Goal: Find specific page/section: Find specific page/section

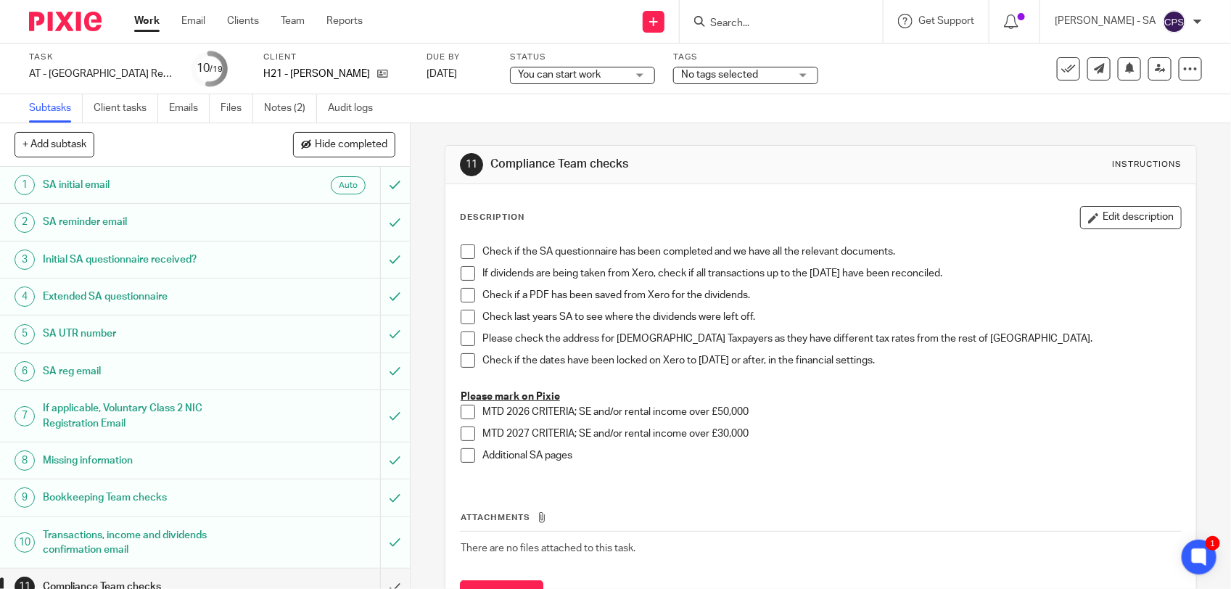
scroll to position [272, 0]
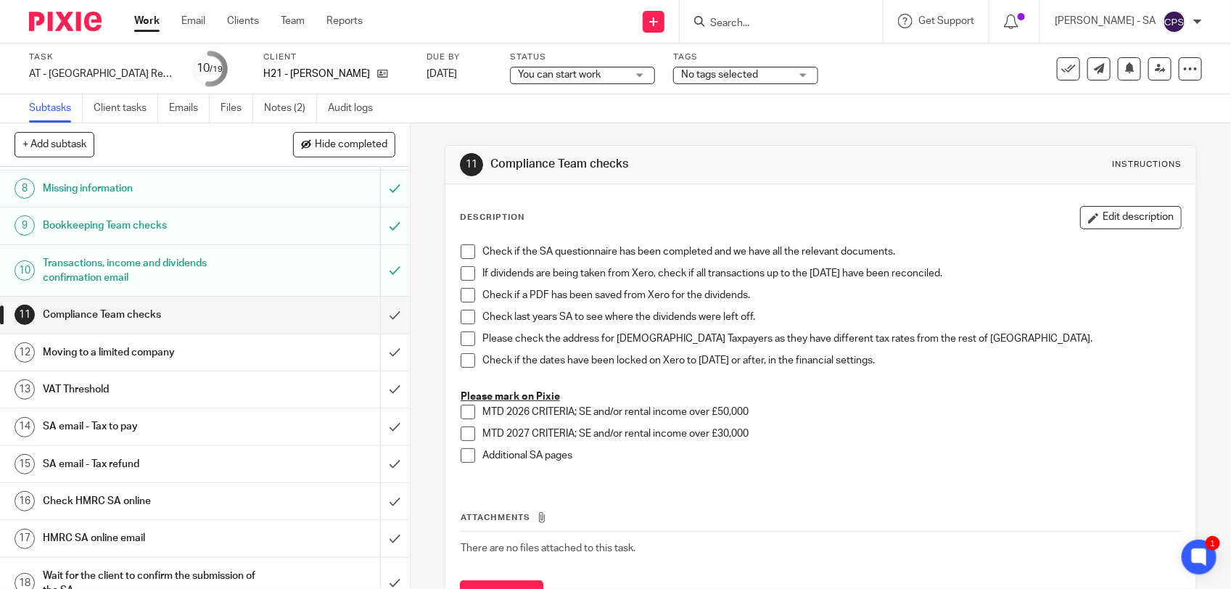
click at [757, 24] on input "Search" at bounding box center [774, 23] width 131 height 13
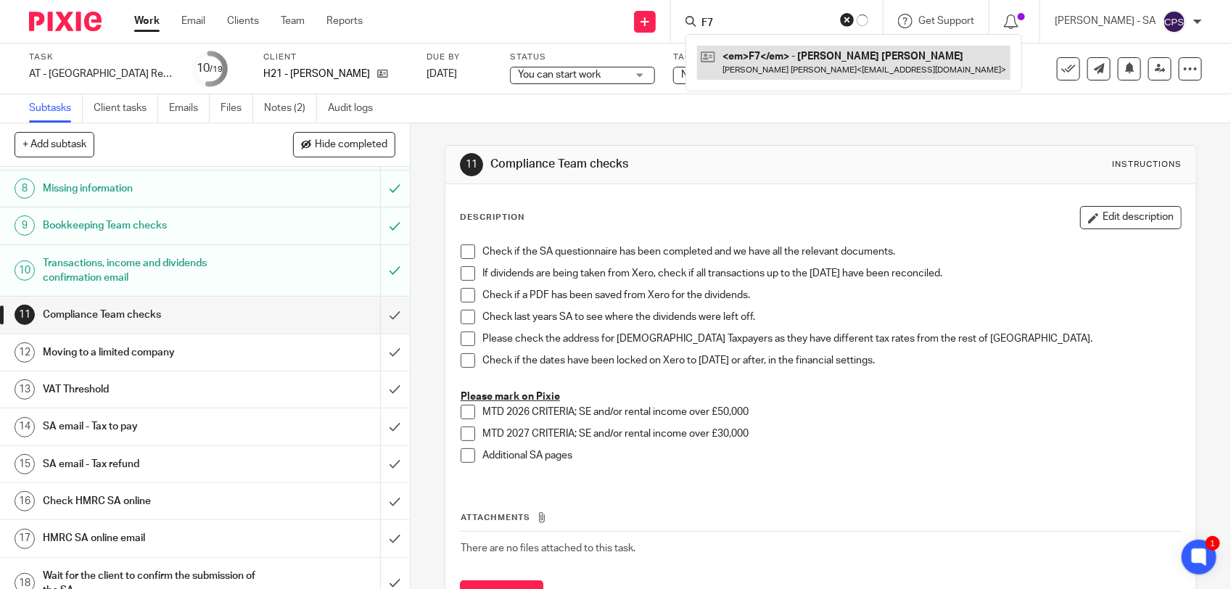
type input "F7"
click at [763, 62] on link at bounding box center [853, 62] width 313 height 33
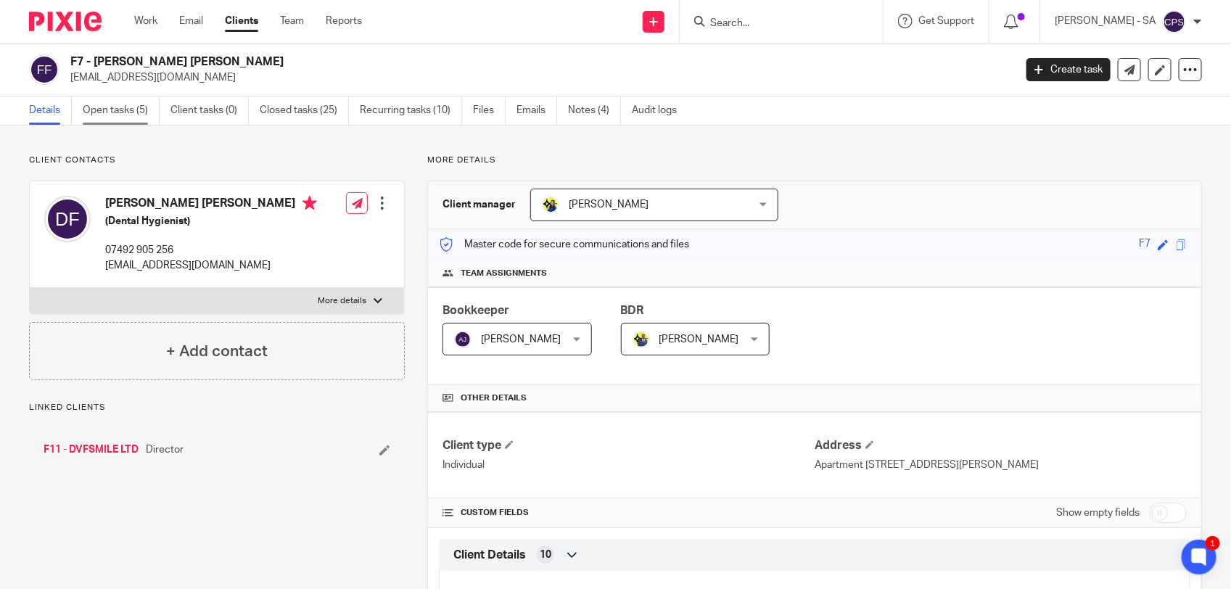
click at [126, 122] on link "Open tasks (5)" at bounding box center [121, 110] width 77 height 28
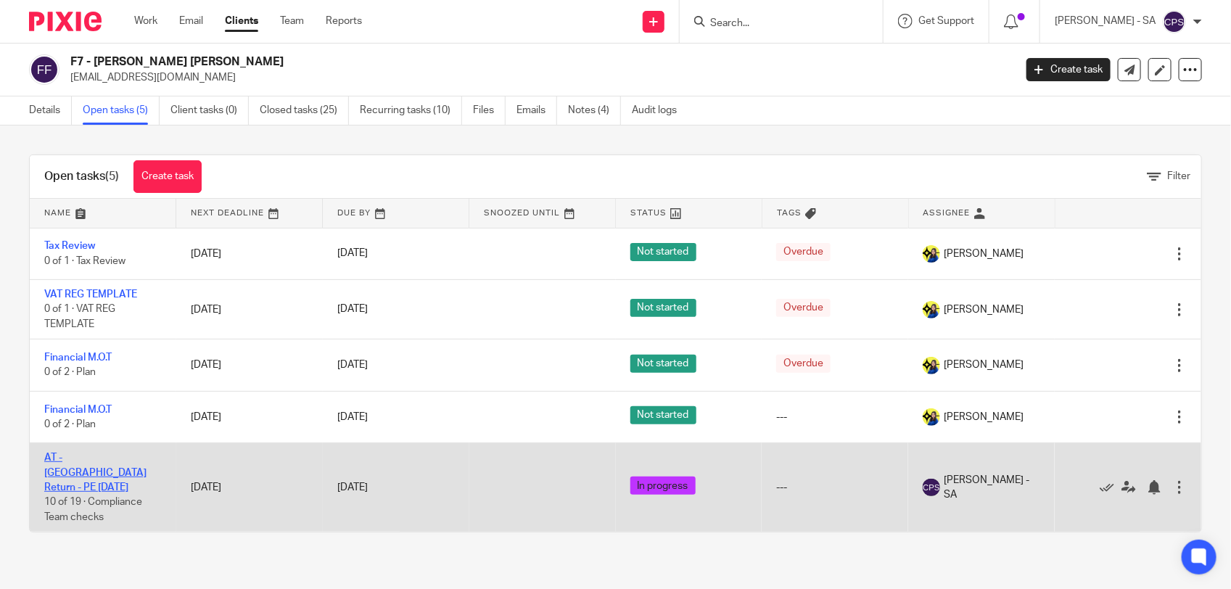
click at [86, 453] on link "AT - [GEOGRAPHIC_DATA] Return - PE [DATE]" at bounding box center [95, 473] width 102 height 40
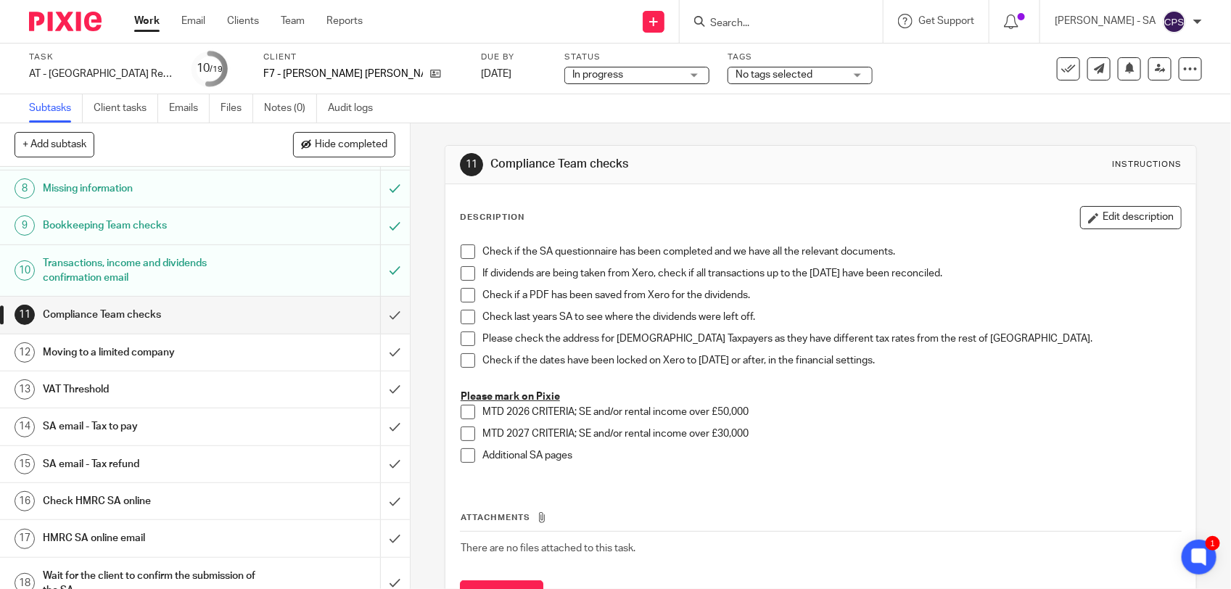
scroll to position [334, 0]
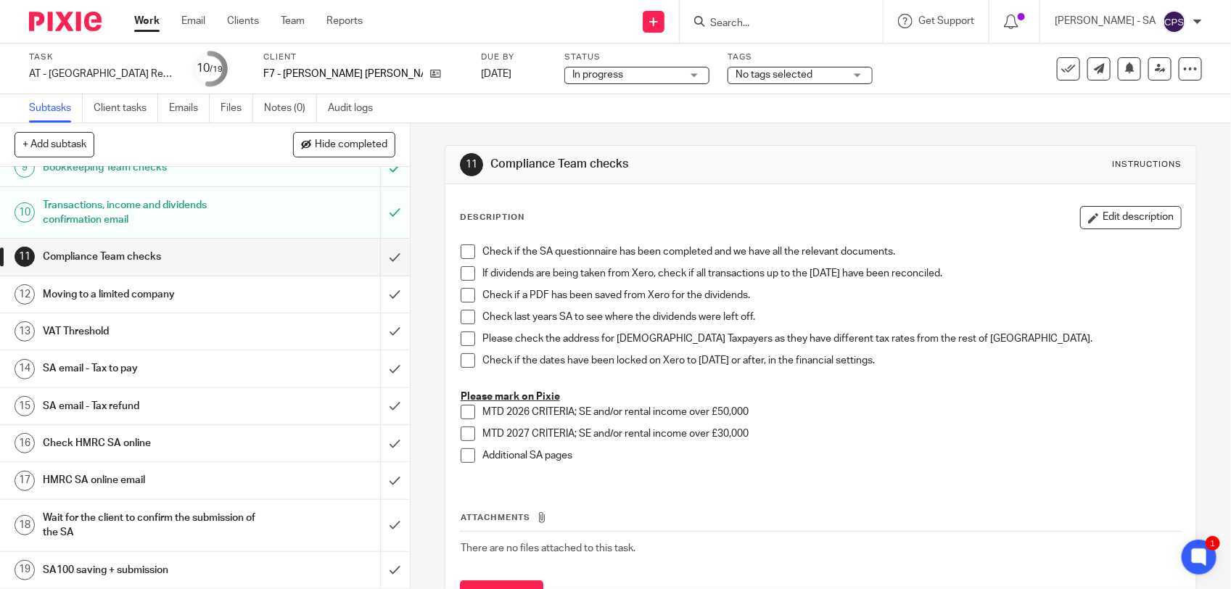
click at [733, 22] on input "Search" at bounding box center [774, 23] width 131 height 13
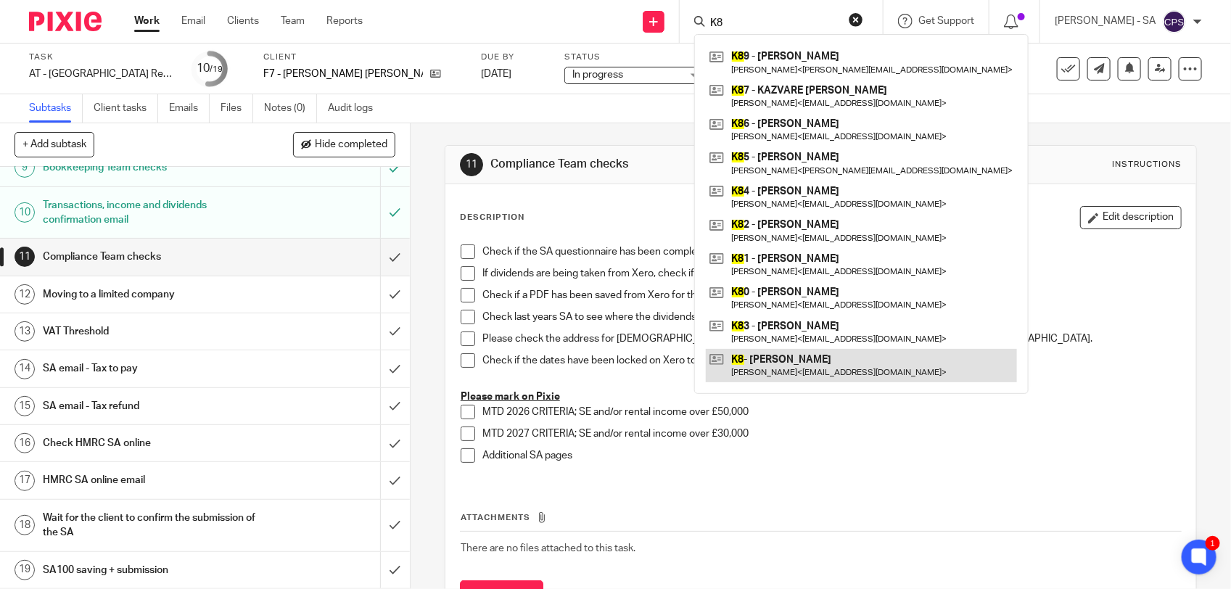
type input "K8"
click at [797, 356] on link at bounding box center [861, 365] width 311 height 33
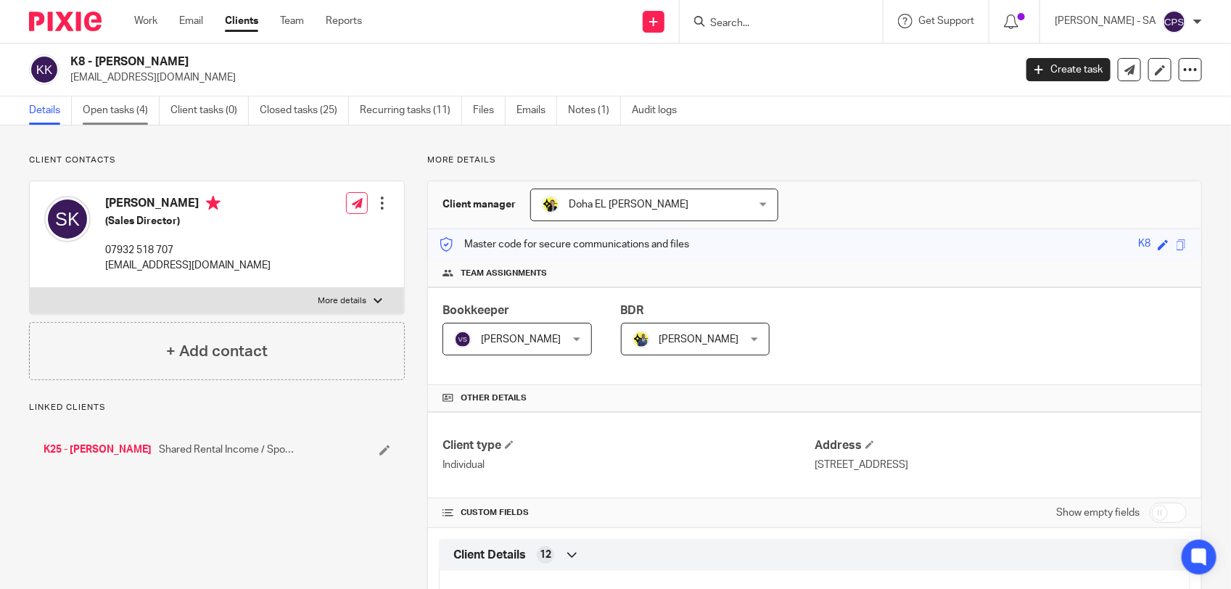
click at [111, 109] on link "Open tasks (4)" at bounding box center [121, 110] width 77 height 28
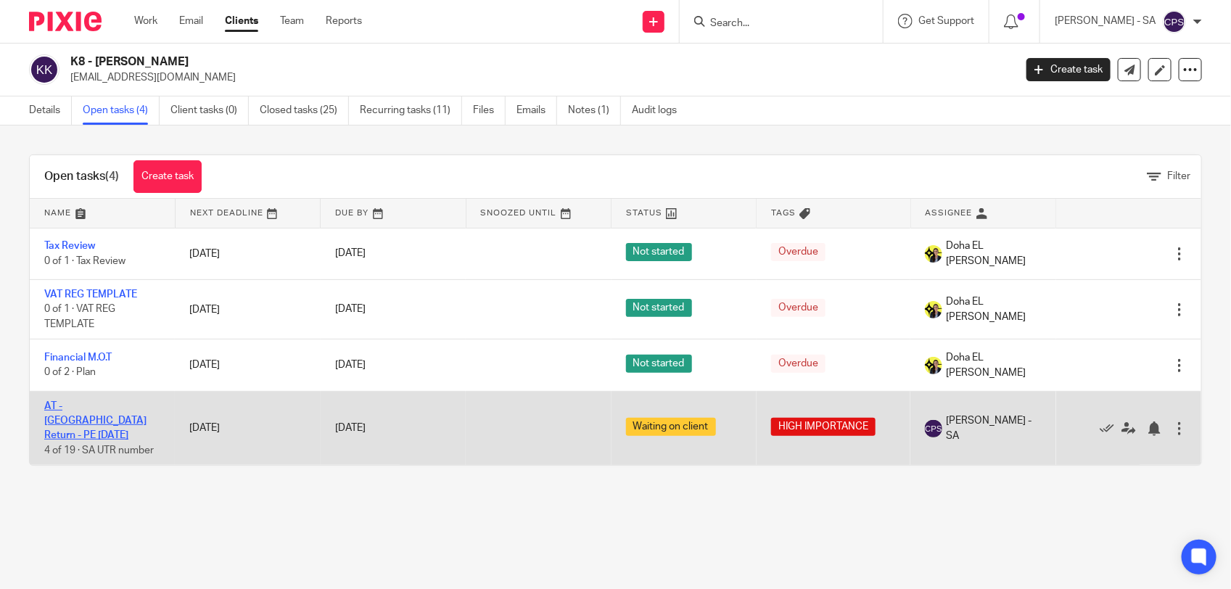
click at [111, 404] on link "AT - SA Return - PE 05-04-2025" at bounding box center [95, 421] width 102 height 40
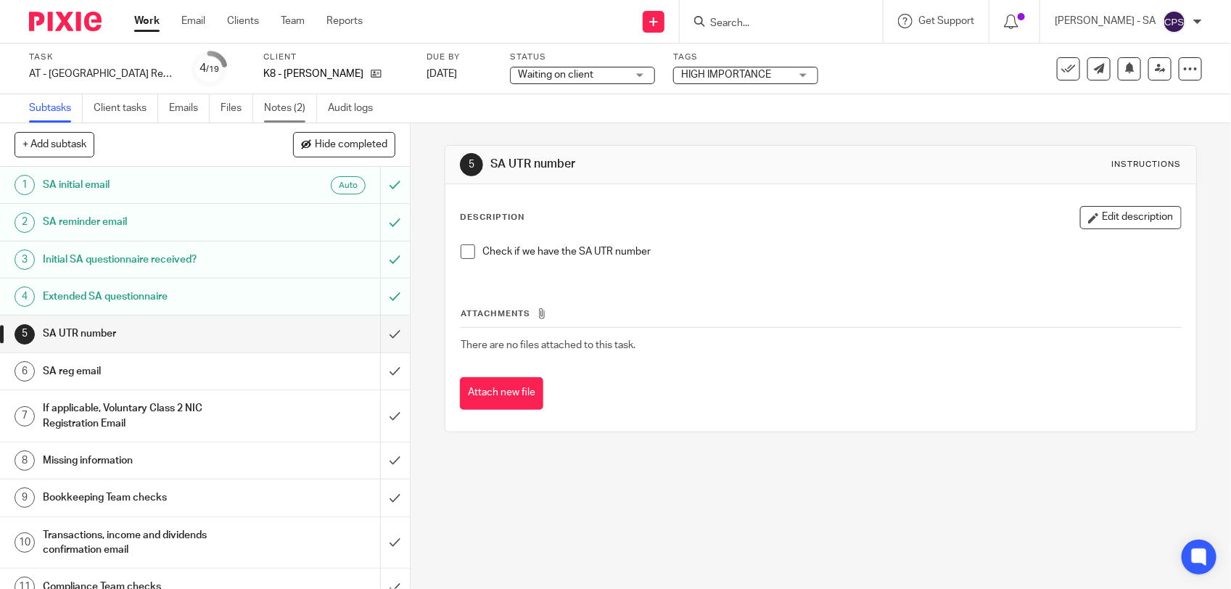
click at [285, 110] on link "Notes (2)" at bounding box center [290, 108] width 53 height 28
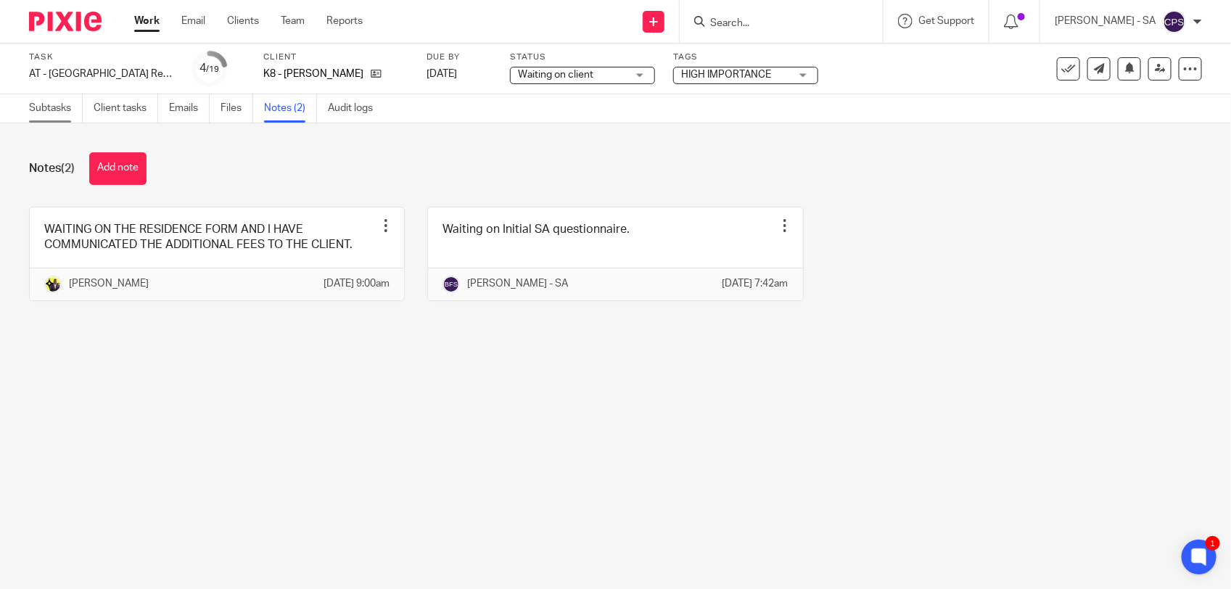
click at [33, 115] on link "Subtasks" at bounding box center [56, 108] width 54 height 28
